Goal: Task Accomplishment & Management: Complete application form

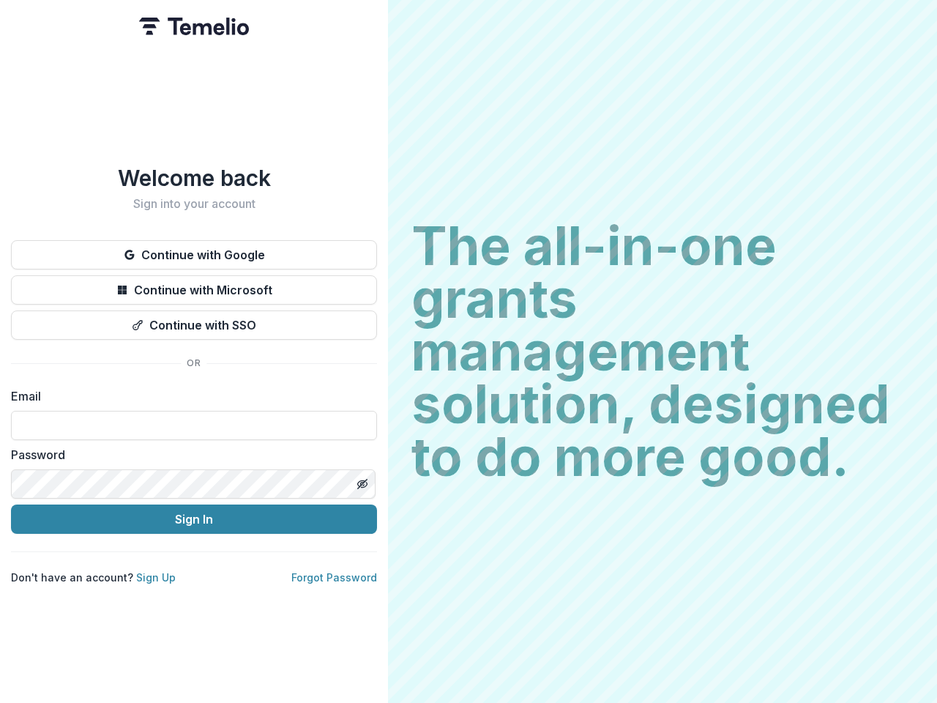
click at [469, 352] on h2 "The all-in-one grants management solution, designed to do more good." at bounding box center [663, 352] width 502 height 264
click at [194, 249] on button "Continue with Google" at bounding box center [194, 254] width 366 height 29
click at [194, 284] on button "Continue with Microsoft" at bounding box center [194, 289] width 366 height 29
click at [194, 319] on button "Continue with SSO" at bounding box center [194, 325] width 366 height 29
click at [362, 478] on div "Welcome back Sign into your account Continue with Google Continue with Microsof…" at bounding box center [194, 351] width 388 height 703
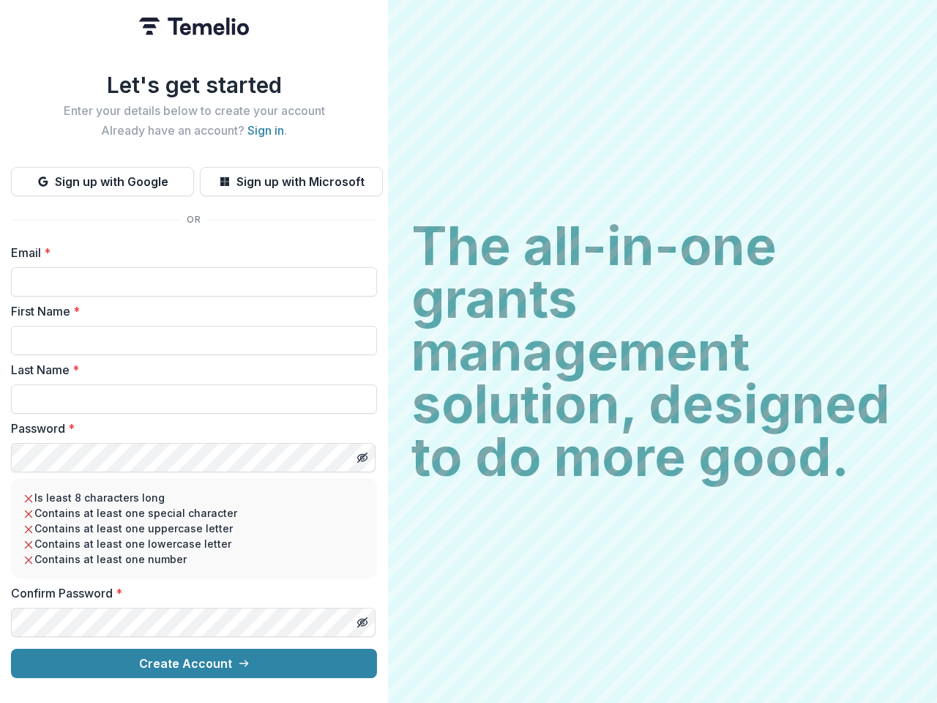
click at [469, 352] on h2 "The all-in-one grants management solution, designed to do more good." at bounding box center [663, 352] width 502 height 264
click at [103, 176] on button "Sign up with Google" at bounding box center [102, 181] width 183 height 29
click at [291, 176] on button "Sign up with Microsoft" at bounding box center [291, 181] width 183 height 29
click at [362, 453] on line "Toggle password visibility" at bounding box center [362, 457] width 9 height 9
click at [362, 618] on line "Toggle password visibility" at bounding box center [362, 622] width 9 height 9
